Goal: Find specific page/section: Find specific page/section

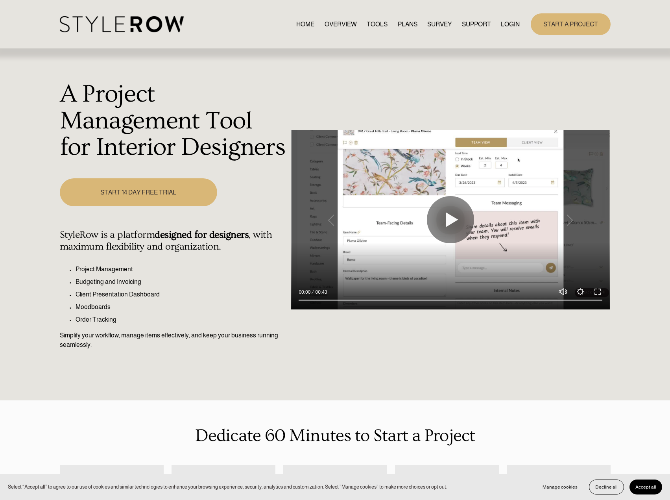
click at [512, 28] on link "LOGIN" at bounding box center [510, 24] width 19 height 11
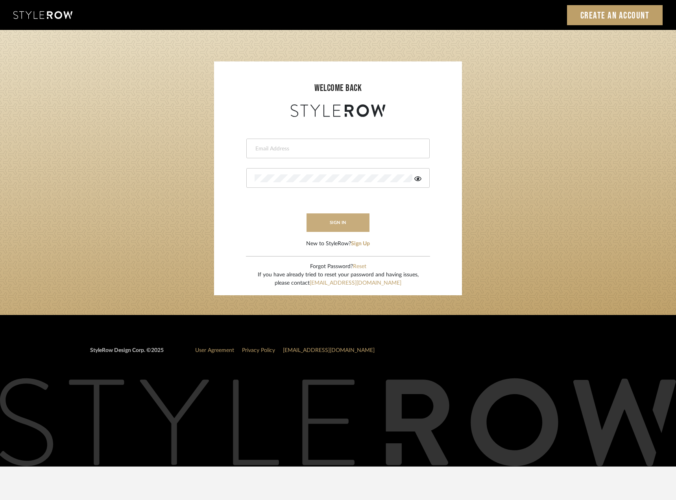
type input "madeleine@studiodb.com"
click at [343, 216] on button "sign in" at bounding box center [337, 222] width 63 height 18
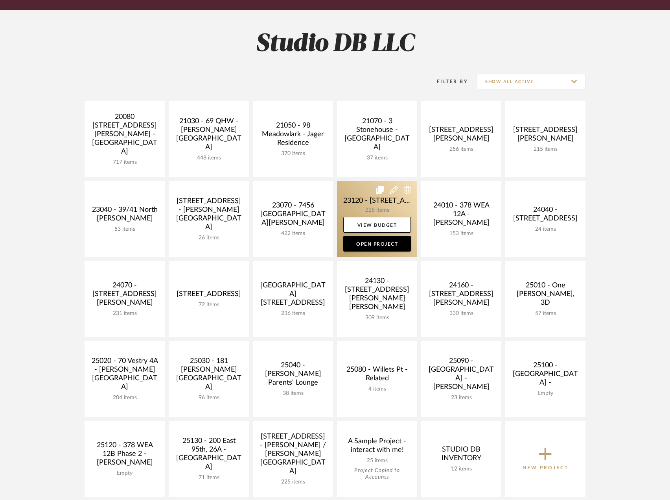
scroll to position [118, 0]
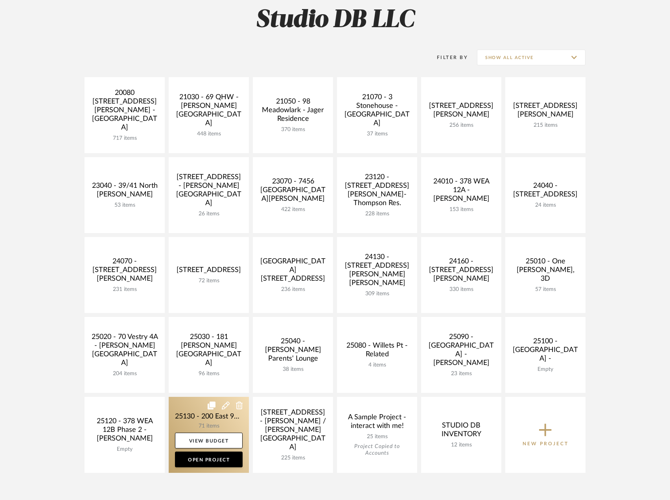
click at [210, 414] on link at bounding box center [209, 434] width 80 height 76
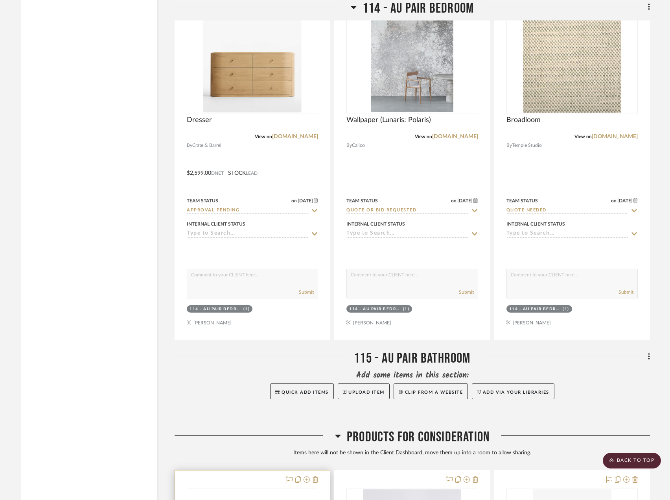
scroll to position [8772, 0]
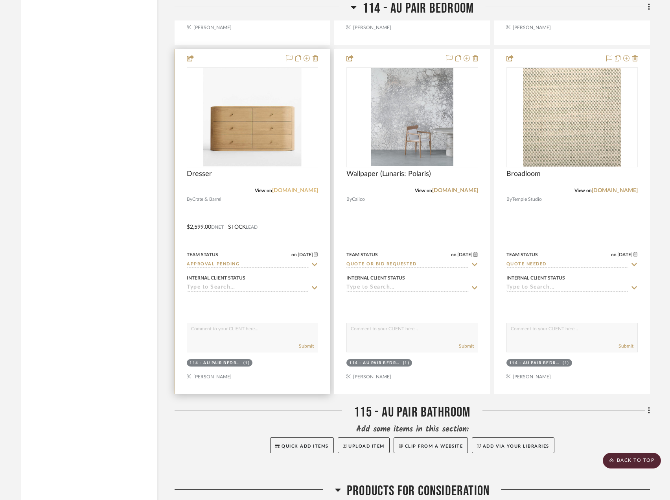
click at [305, 192] on link "crateandbarrel.com" at bounding box center [295, 191] width 46 height 6
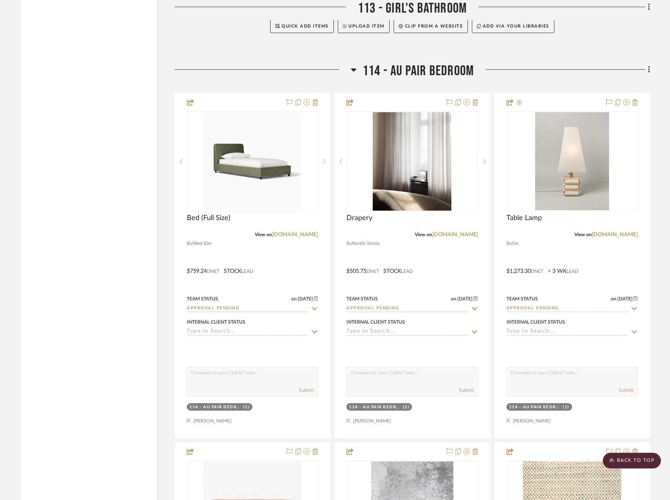
scroll to position [8378, 0]
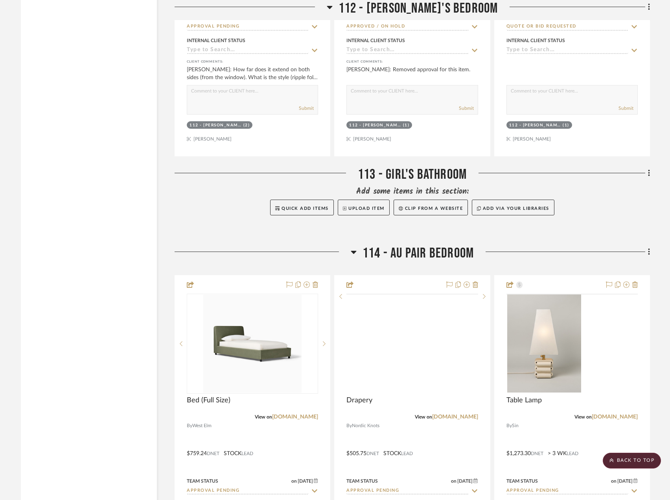
scroll to position [8114, 0]
